Goal: Answer question/provide support

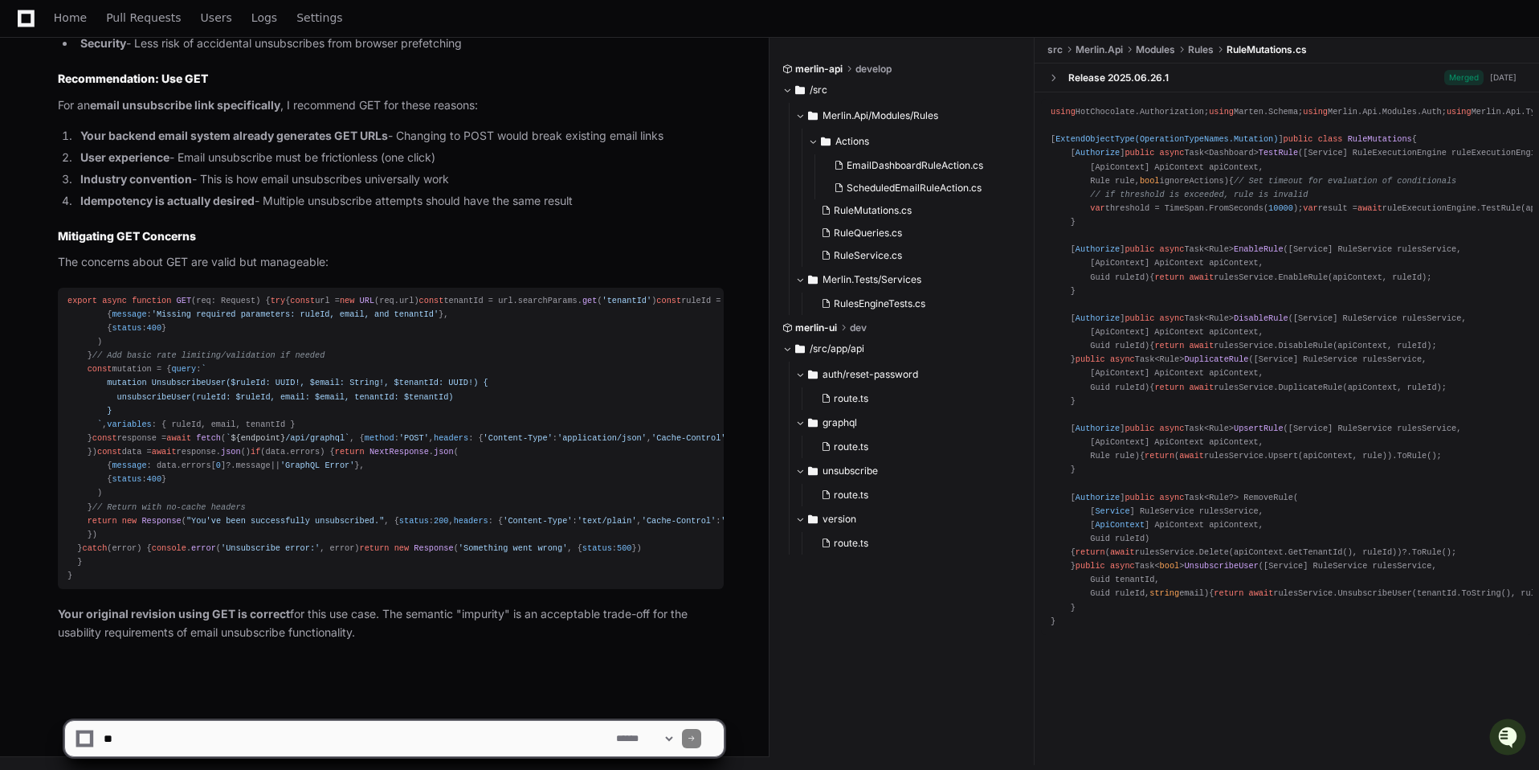
click at [445, 635] on p "Your original revision using GET is correct for this use case. The semantic "im…" at bounding box center [391, 623] width 666 height 37
click at [355, 754] on textarea at bounding box center [356, 738] width 512 height 35
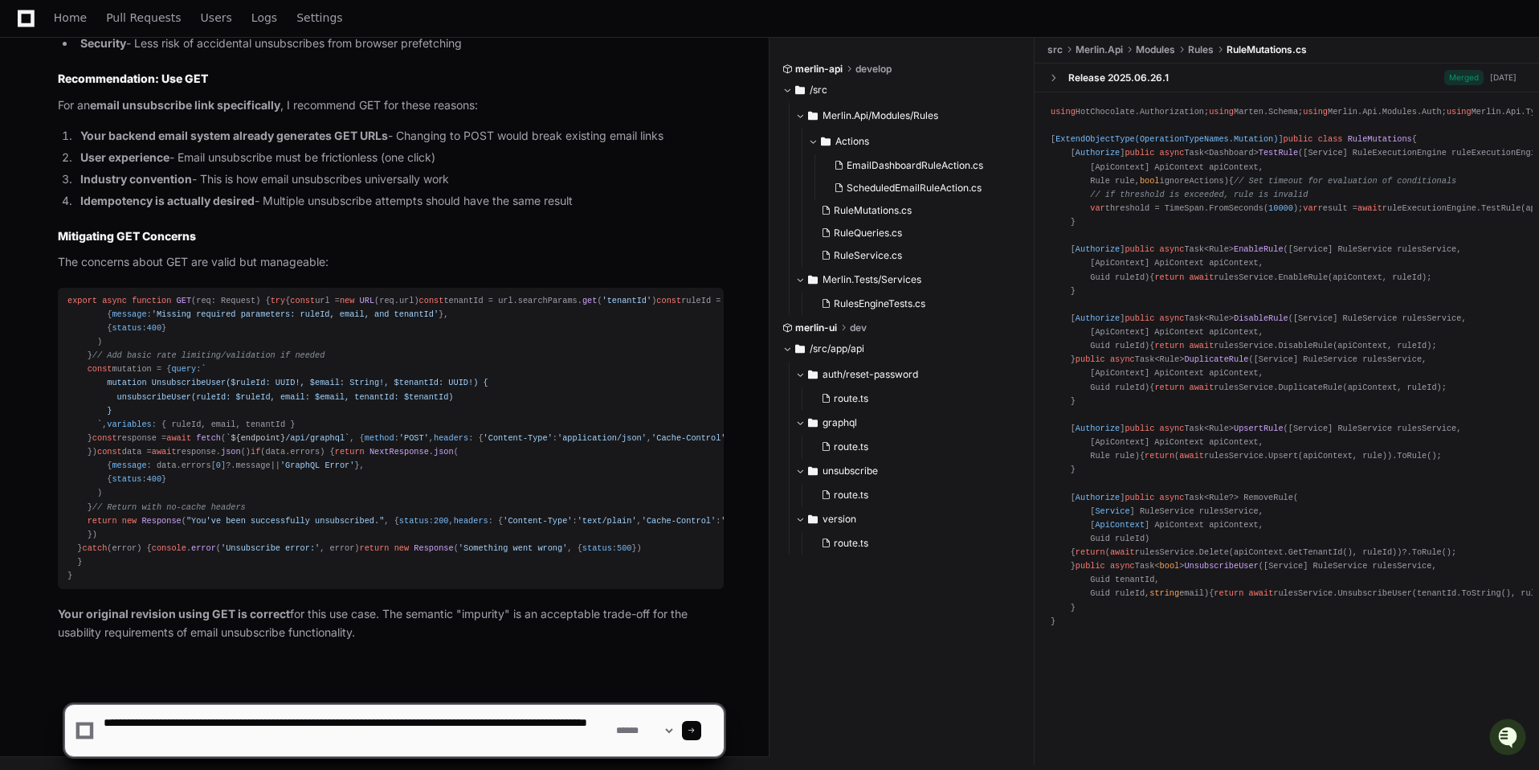
type textarea "**********"
click at [696, 731] on span at bounding box center [692, 730] width 8 height 8
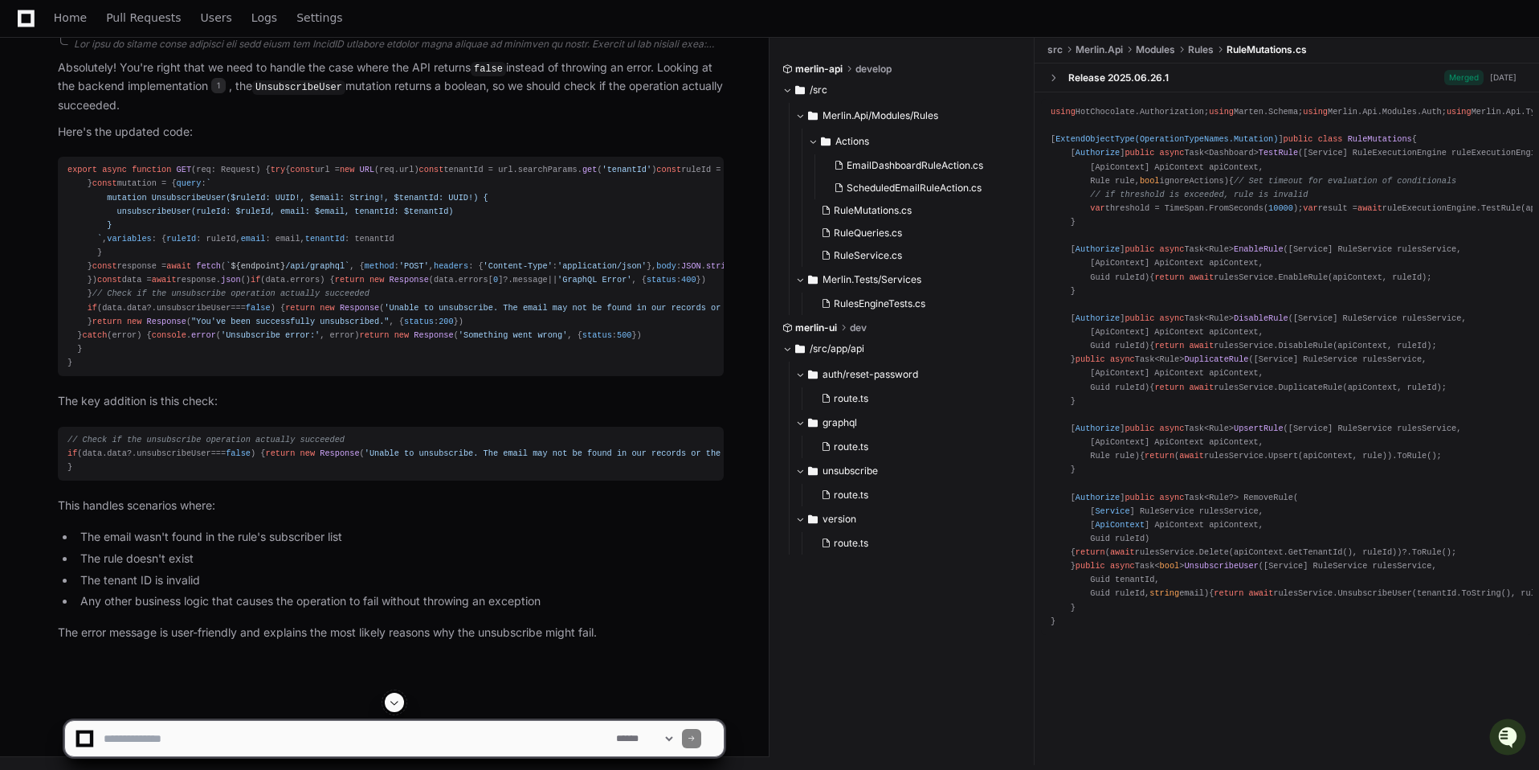
scroll to position [8048, 0]
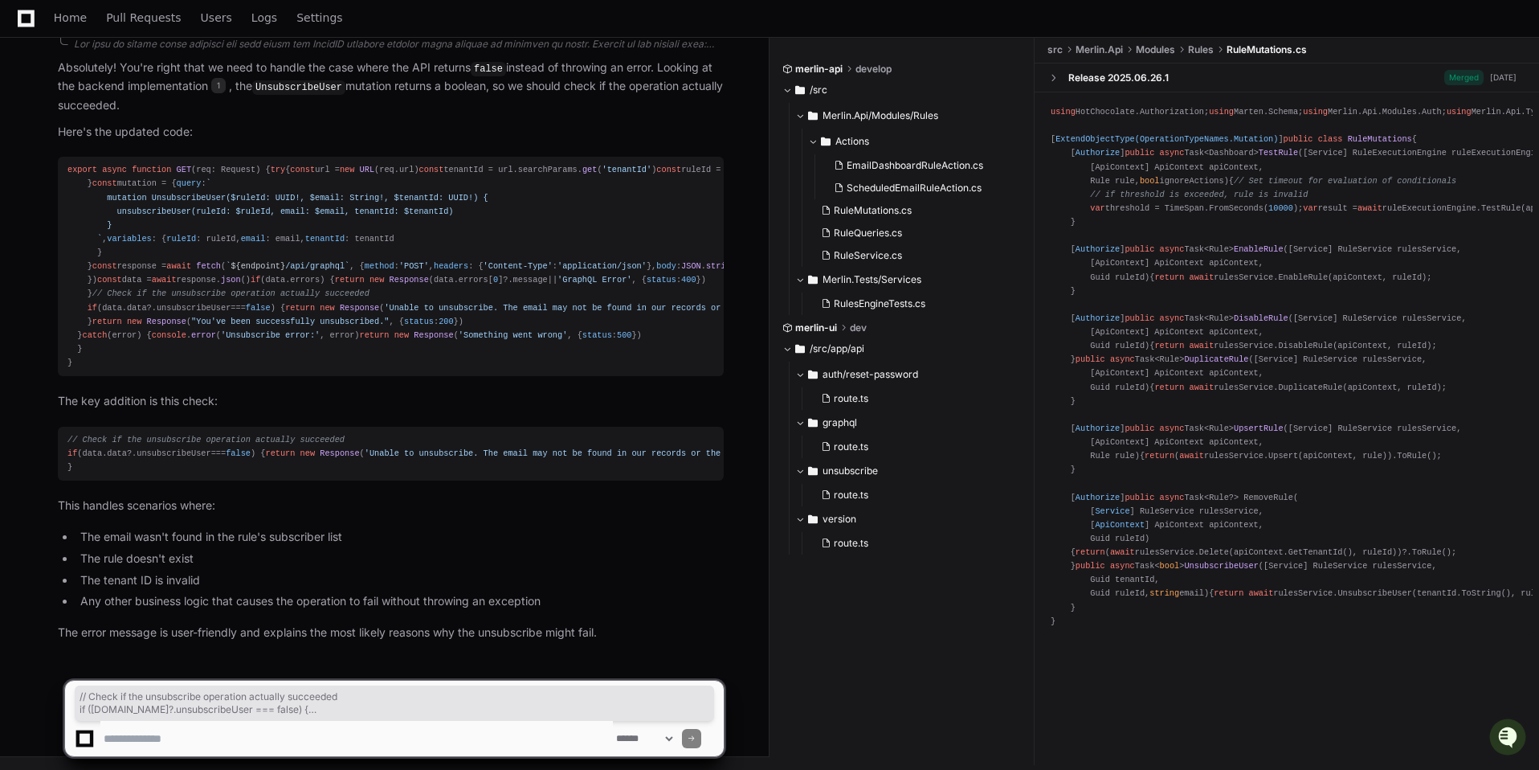
drag, startPoint x: 191, startPoint y: 463, endPoint x: 191, endPoint y: 418, distance: 45.8
click at [191, 427] on pre "// Check if the unsubscribe operation actually succeeded if (data. data ?. unsu…" at bounding box center [391, 454] width 666 height 54
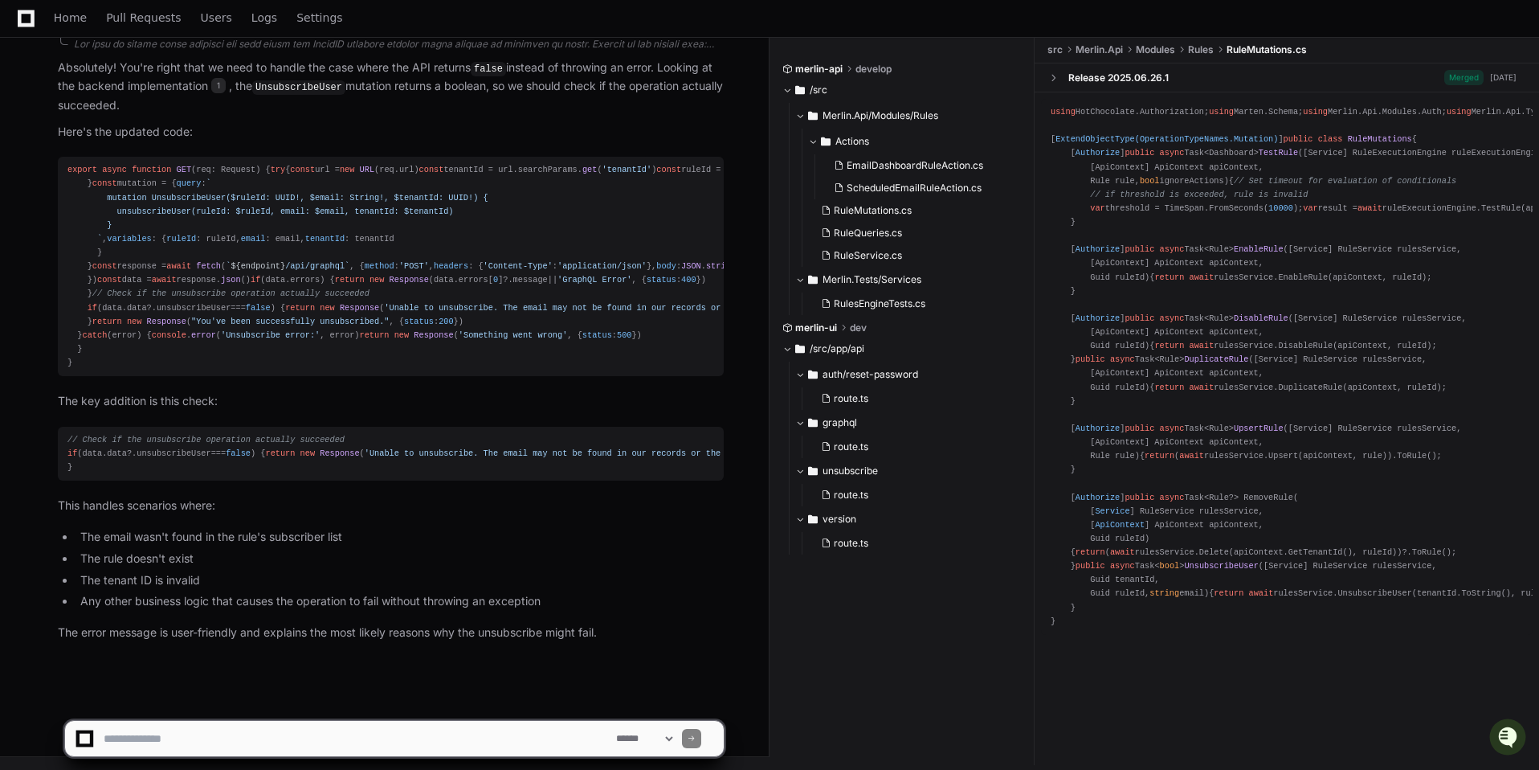
click at [210, 404] on article "Absolutely! You're right that we need to handle the case where the API returns …" at bounding box center [391, 350] width 666 height 583
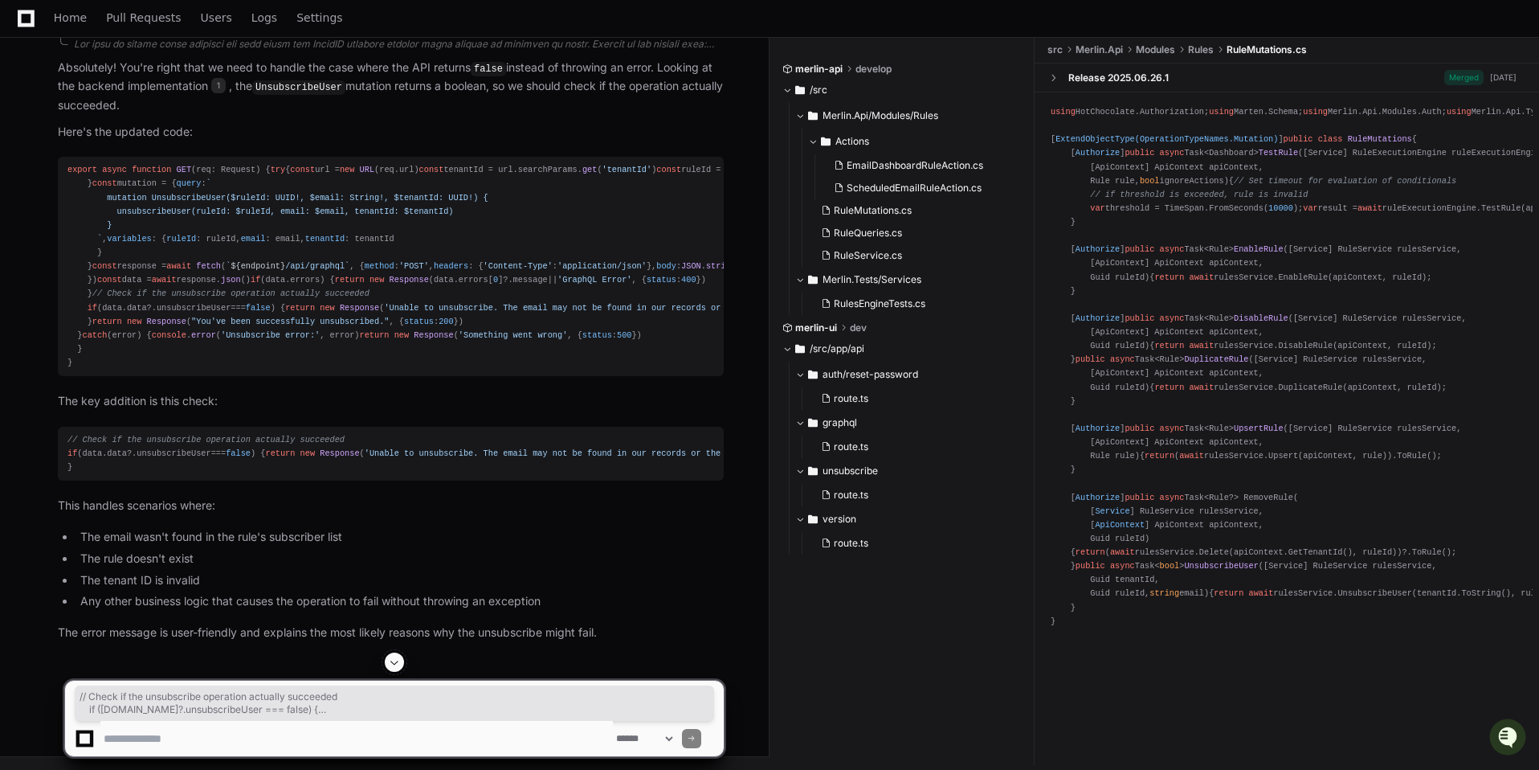
drag, startPoint x: 88, startPoint y: 348, endPoint x: 108, endPoint y: 382, distance: 40.0
click at [108, 369] on div "export async function GET ( req: Request ) { try { const url = new URL (req. ur…" at bounding box center [390, 266] width 647 height 206
copy div "// Check if the unsubscribe operation actually succeeded if (data. data ?. unsu…"
click at [405, 734] on textarea at bounding box center [356, 738] width 512 height 35
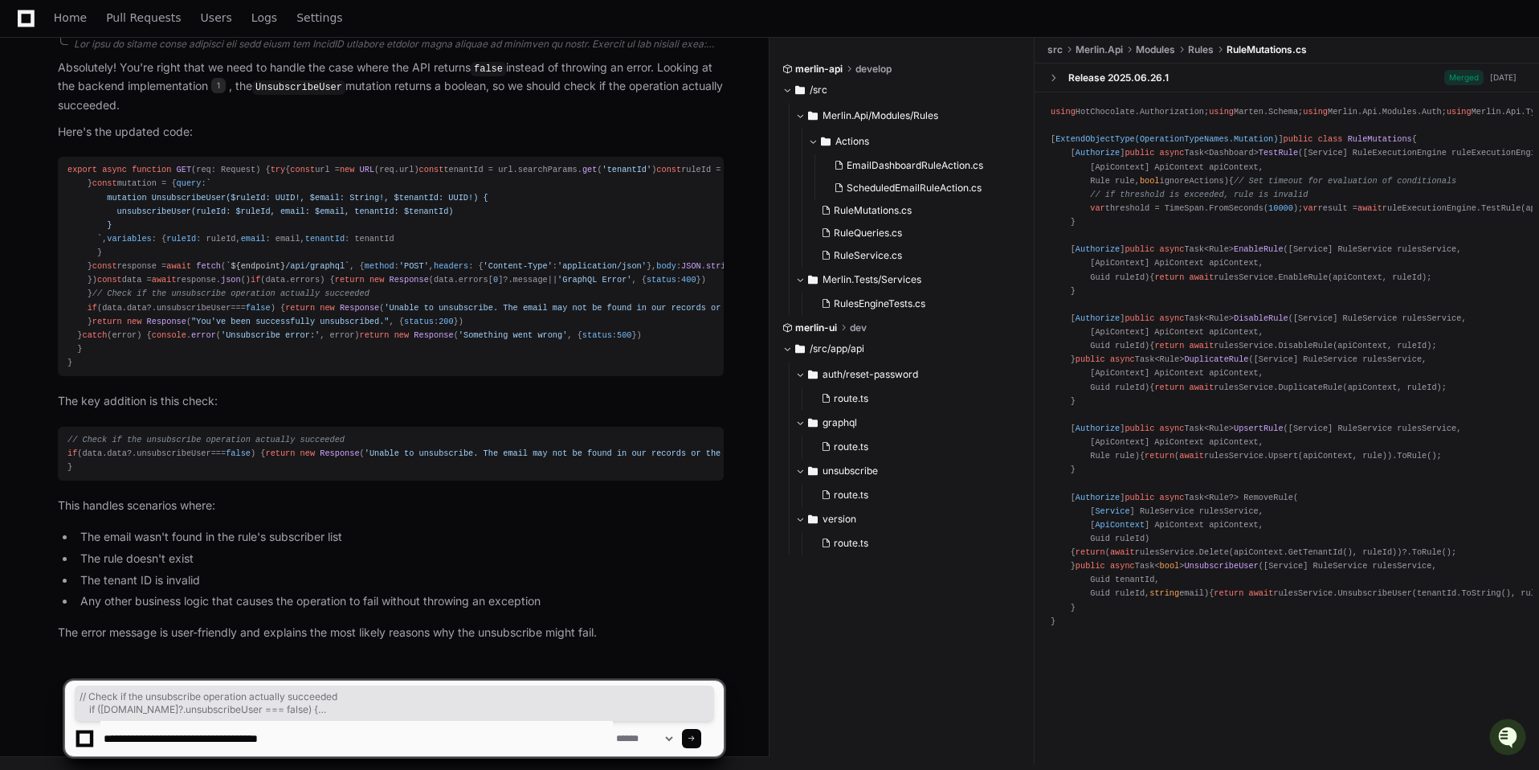
type textarea "**********"
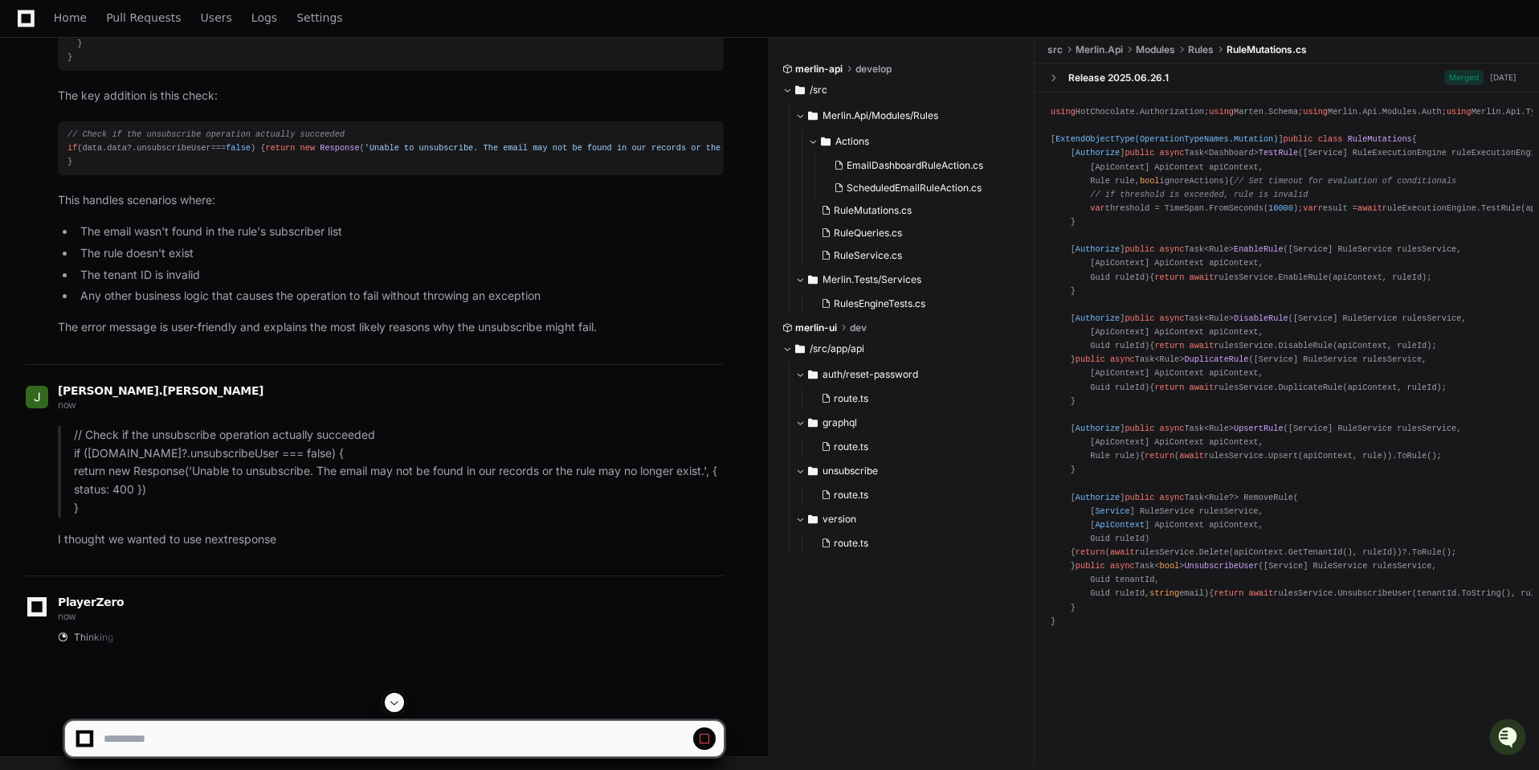
scroll to position [8353, 0]
